Goal: Information Seeking & Learning: Learn about a topic

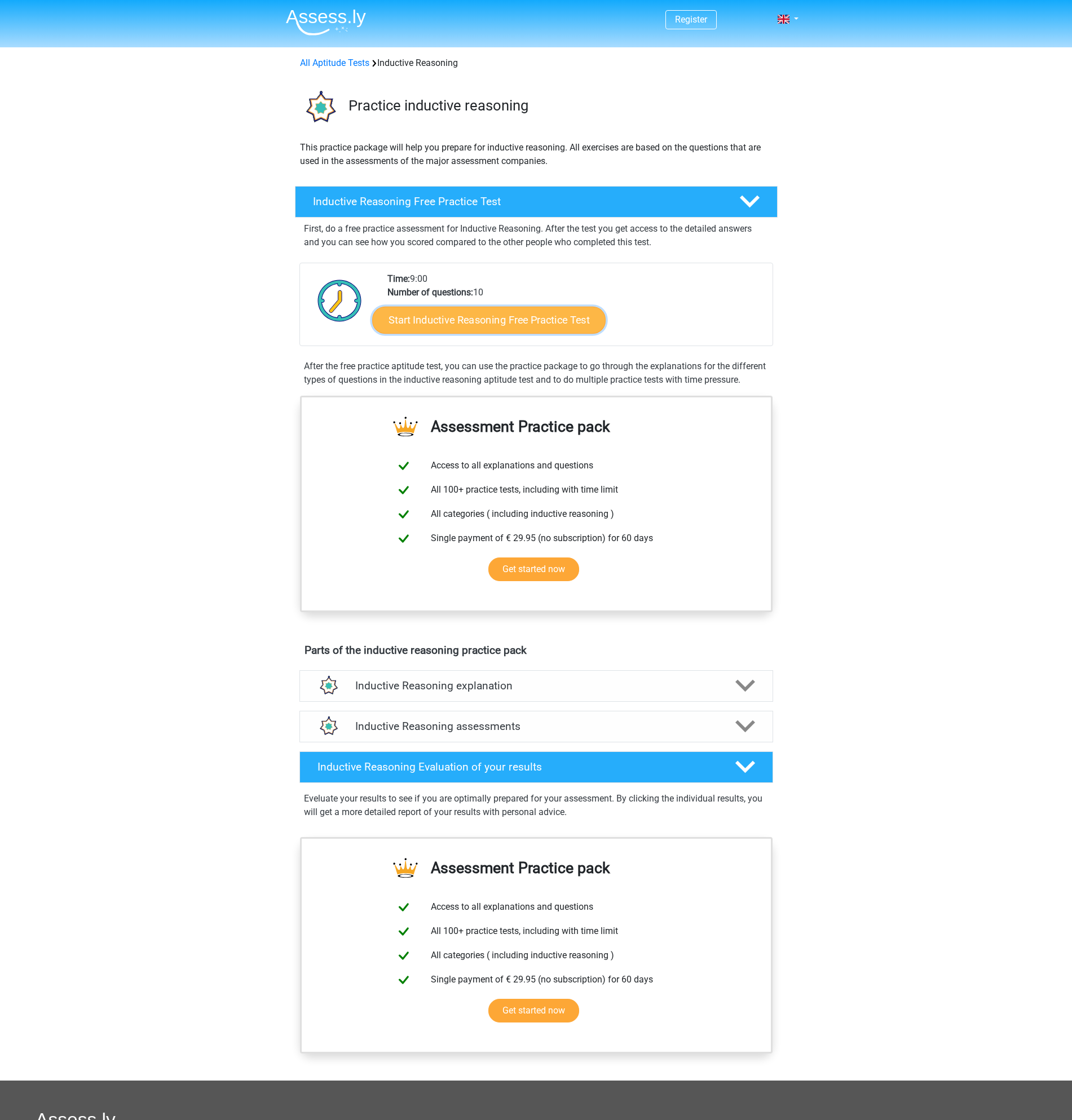
click at [477, 320] on link "Start Inductive Reasoning Free Practice Test" at bounding box center [489, 319] width 233 height 27
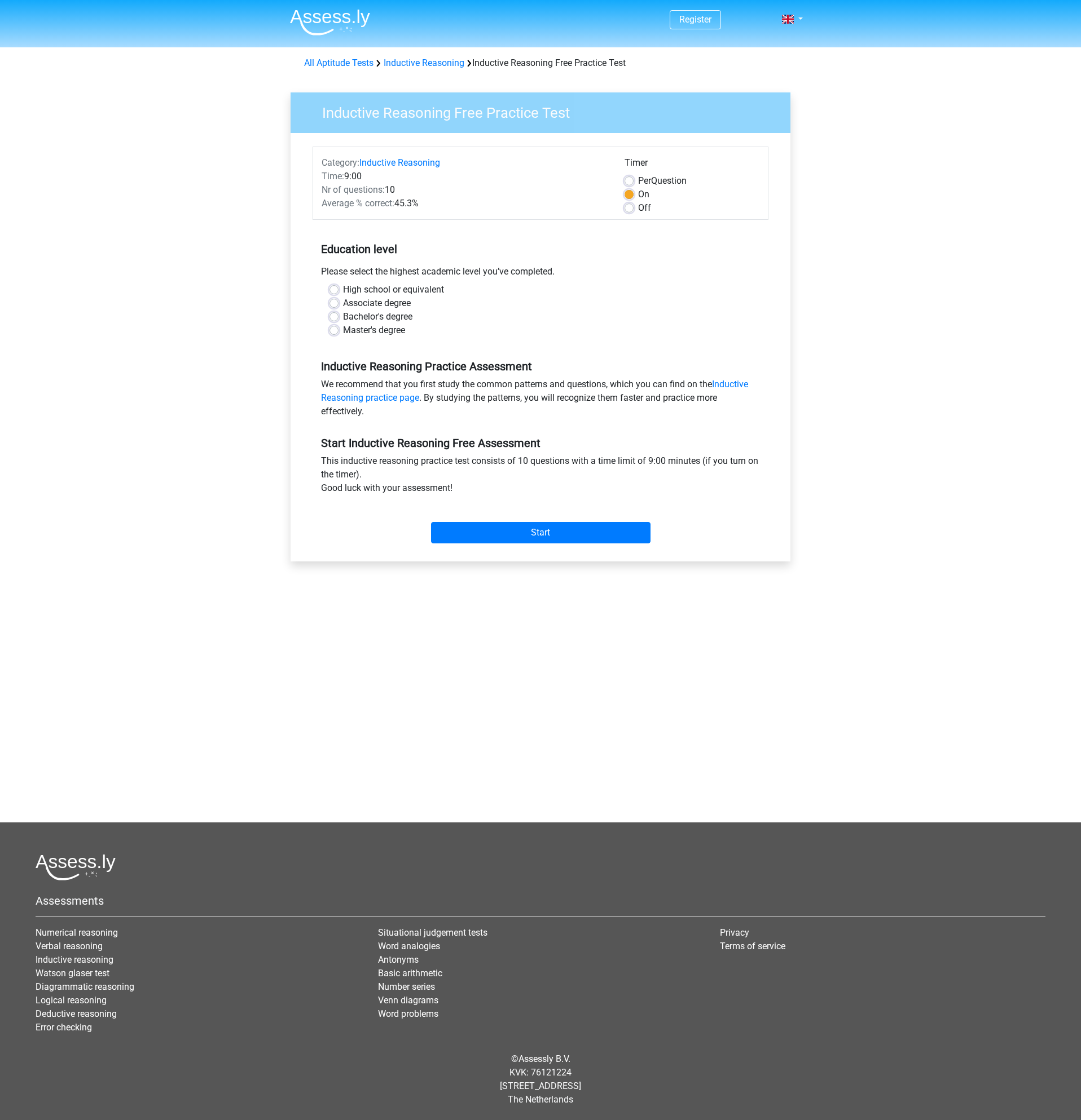
click at [339, 327] on div "Master's degree" at bounding box center [540, 330] width 422 height 13
click at [343, 330] on label "Master's degree" at bounding box center [373, 330] width 62 height 13
click at [333, 330] on input "Master's degree" at bounding box center [334, 329] width 9 height 11
radio input "true"
click at [509, 535] on input "Start" at bounding box center [541, 533] width 219 height 21
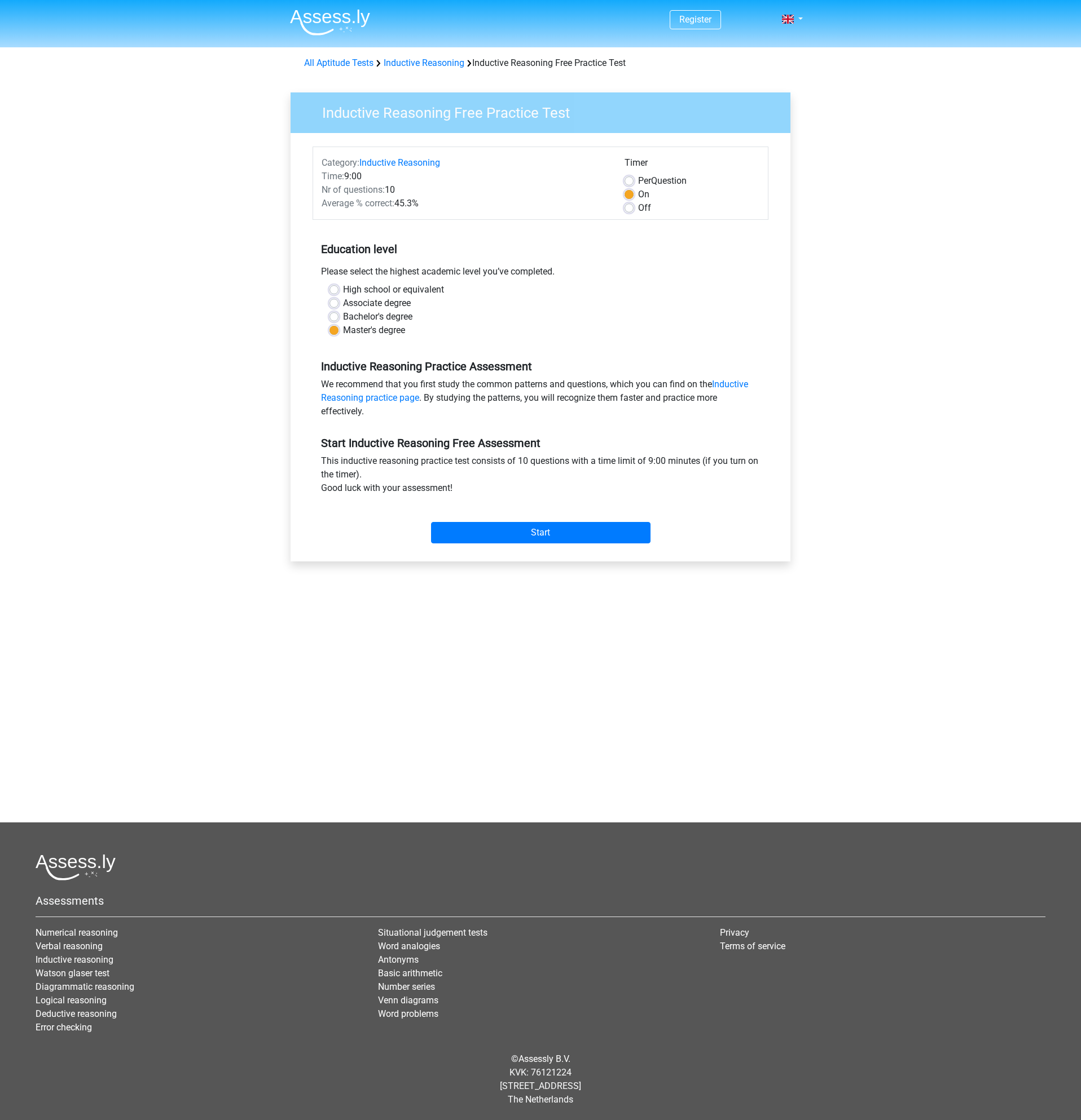
drag, startPoint x: 238, startPoint y: 249, endPoint x: 228, endPoint y: 255, distance: 11.7
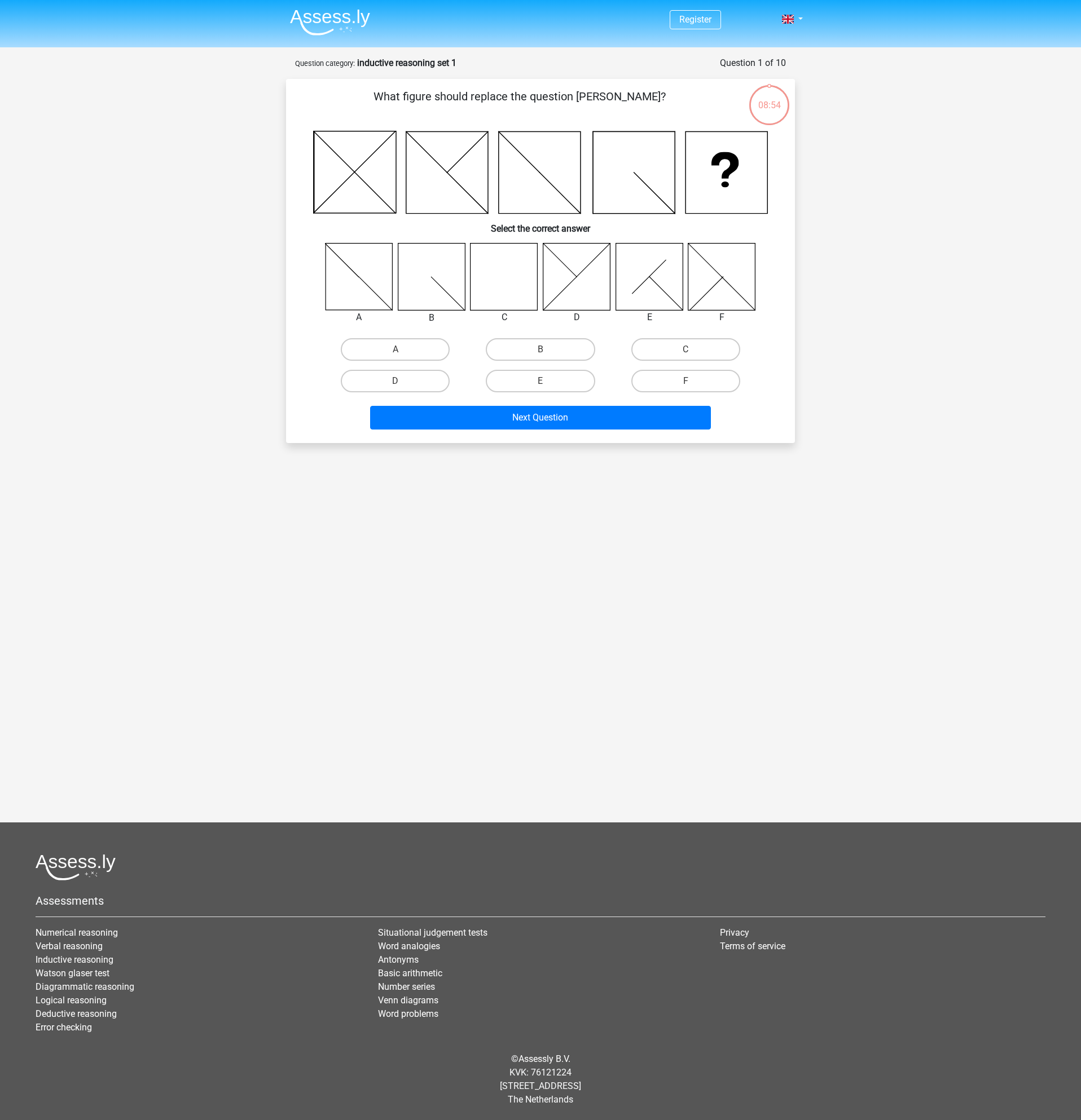
click at [504, 294] on icon at bounding box center [504, 276] width 68 height 67
click at [658, 345] on label "C" at bounding box center [686, 350] width 109 height 23
click at [686, 350] on input "C" at bounding box center [689, 353] width 7 height 7
radio input "true"
click at [599, 412] on button "Next Question" at bounding box center [540, 417] width 341 height 24
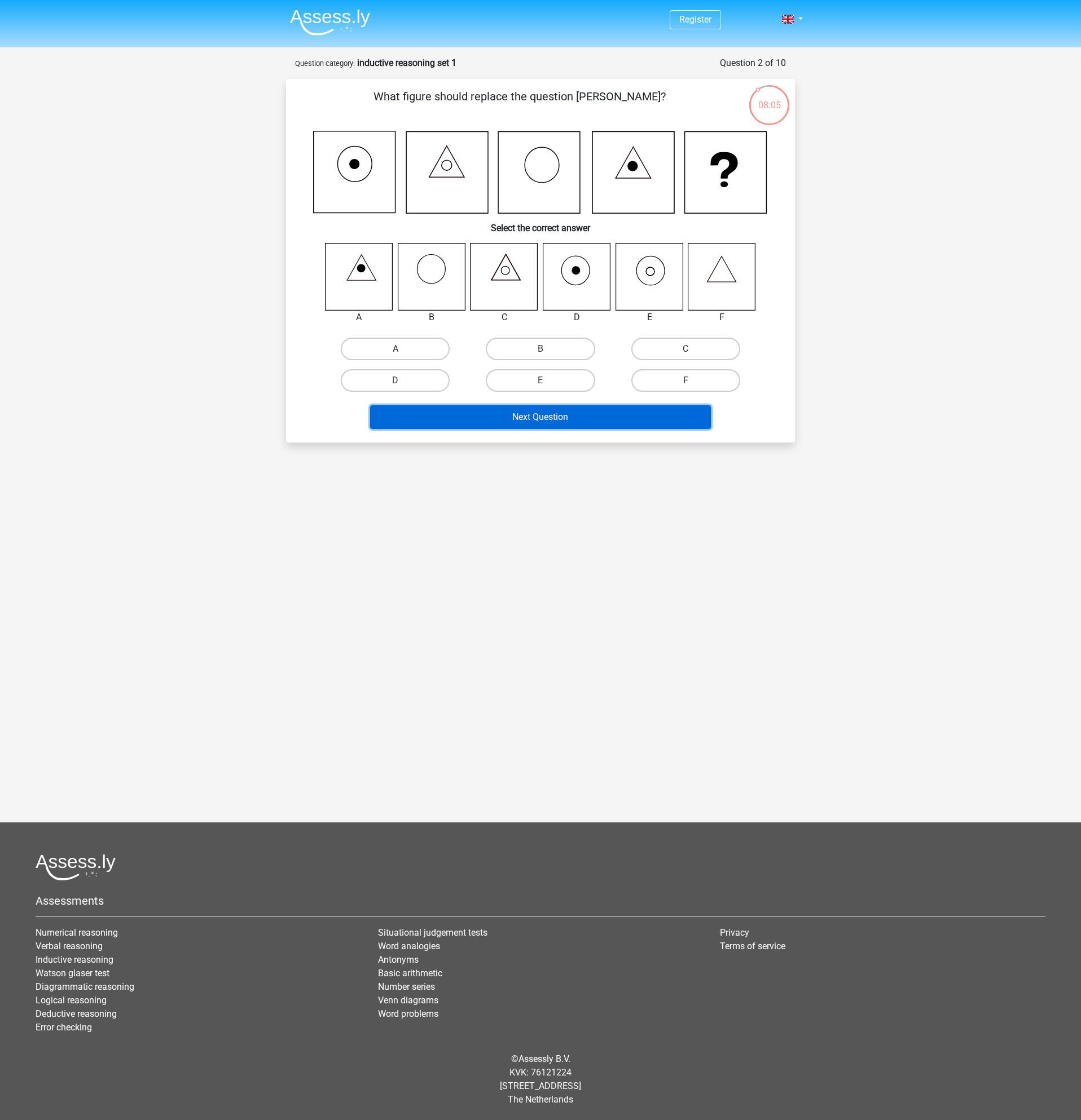
drag, startPoint x: 374, startPoint y: 420, endPoint x: 372, endPoint y: 428, distance: 8.2
